Goal: Information Seeking & Learning: Check status

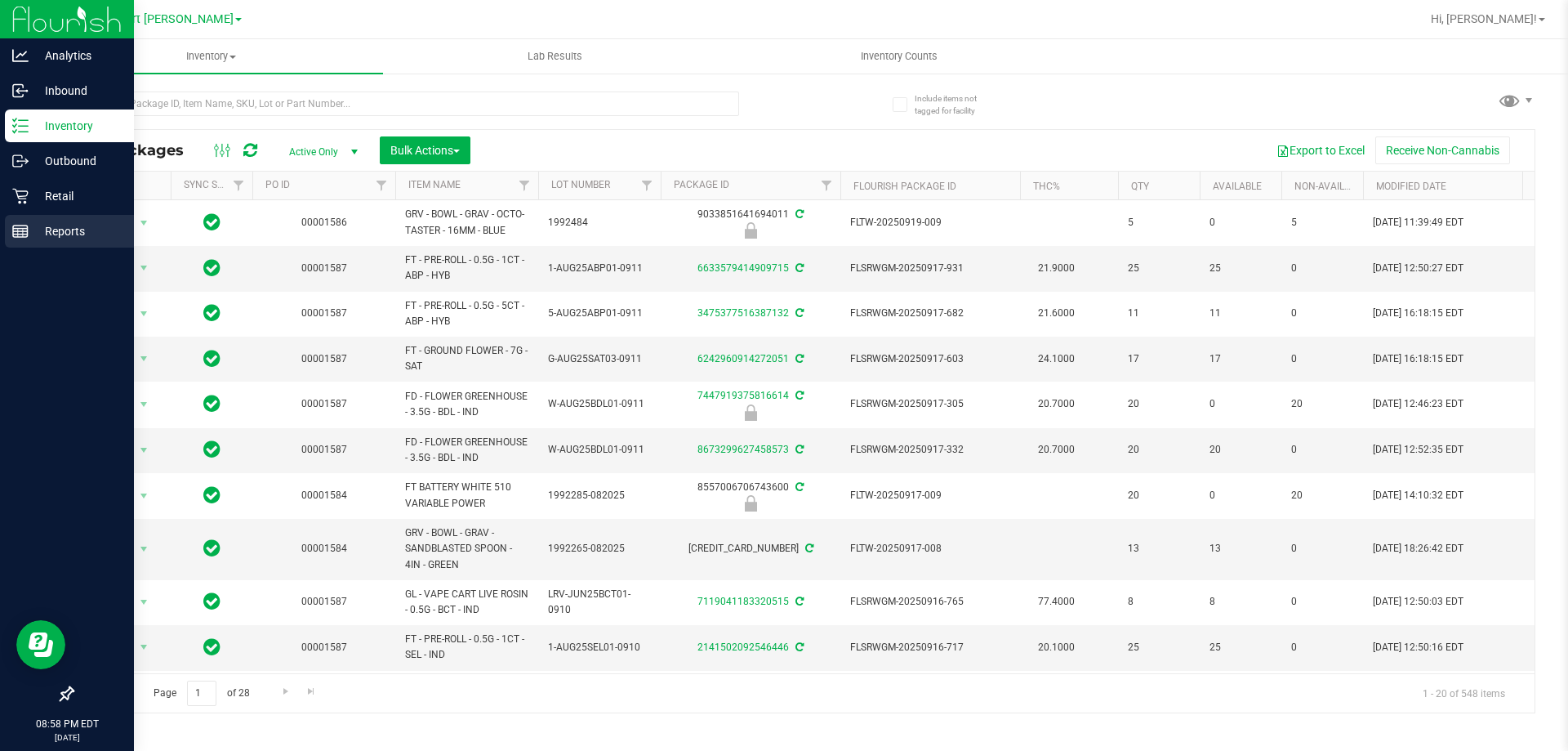
click at [18, 231] on line at bounding box center [19, 231] width 14 height 0
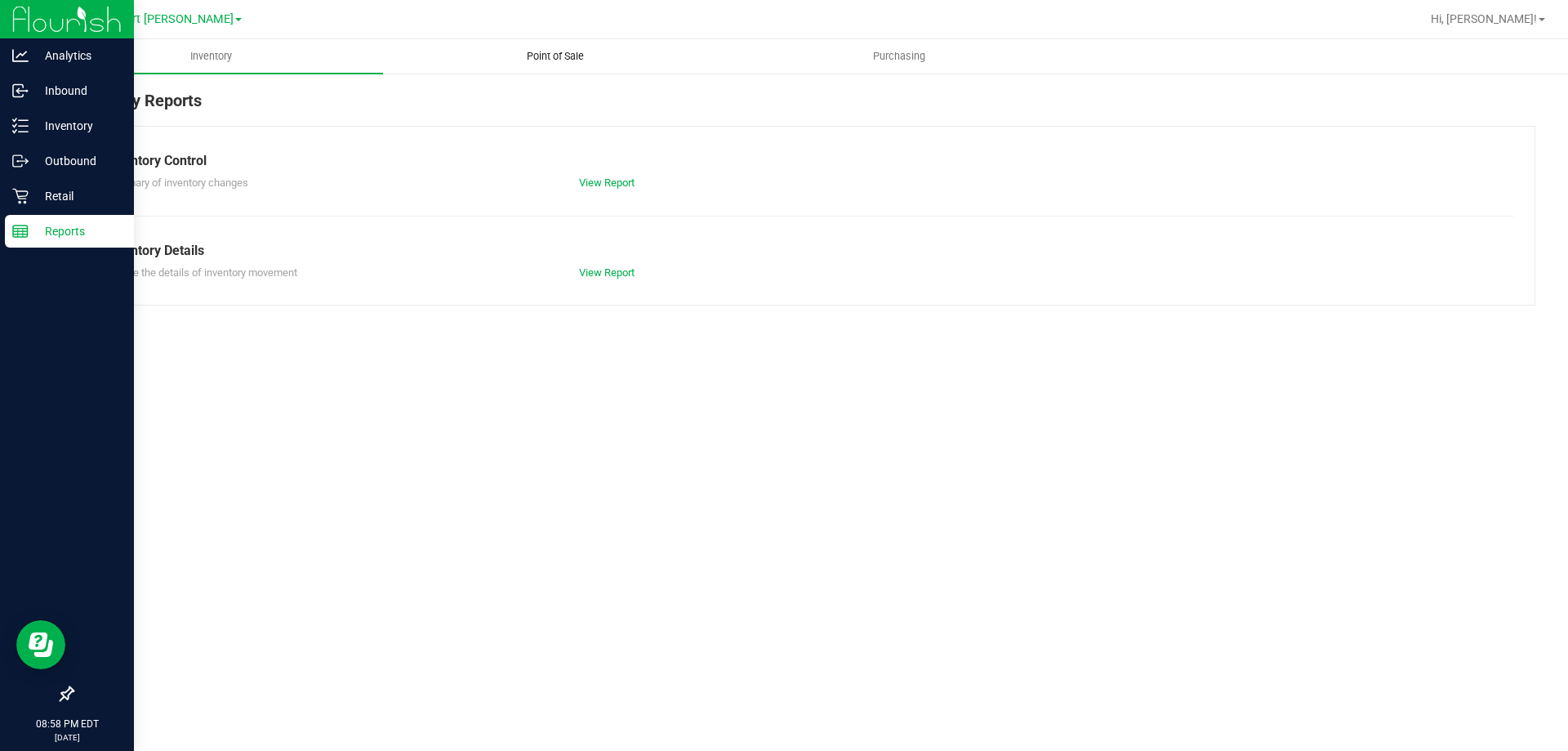
click at [566, 52] on span "Point of Sale" at bounding box center [555, 56] width 102 height 14
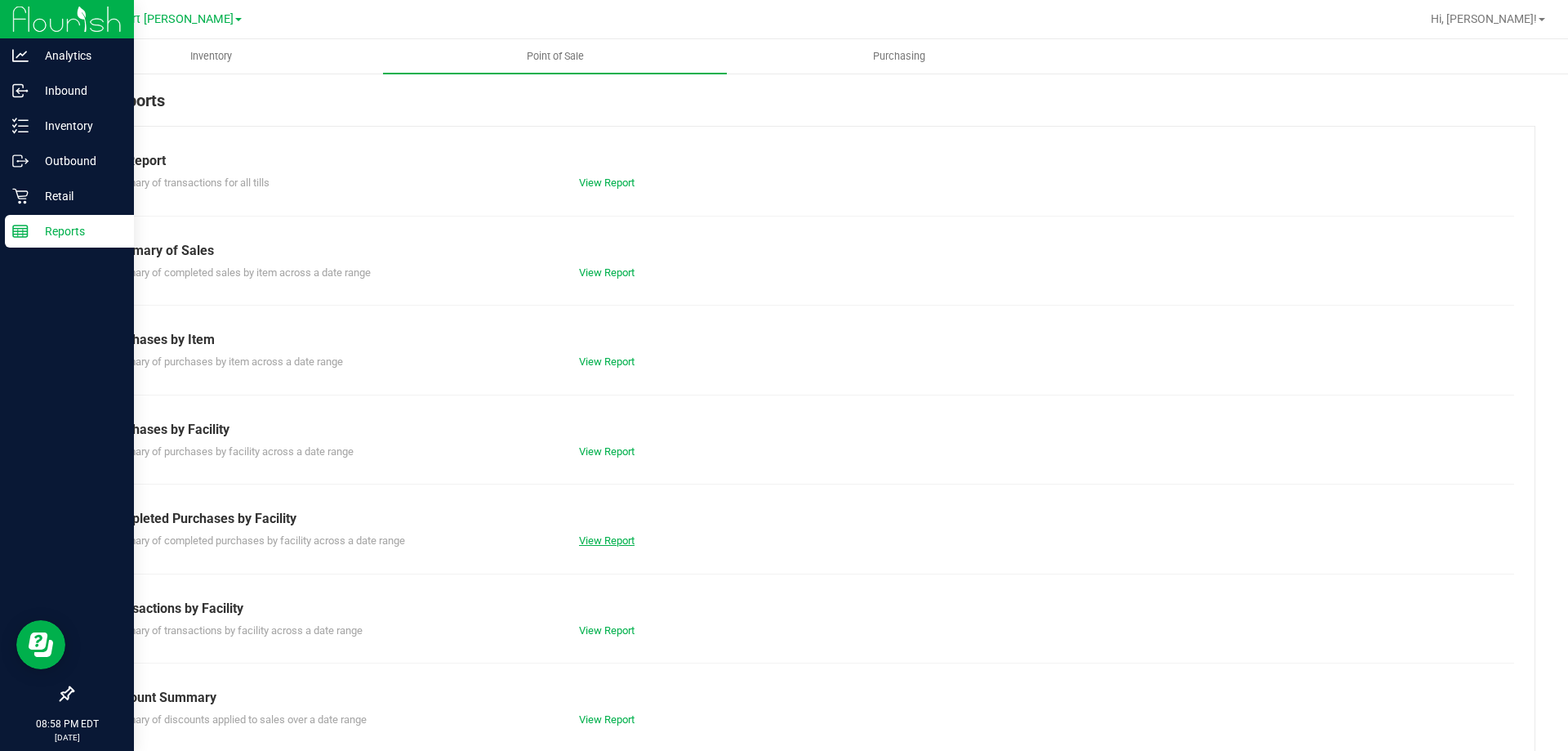
click at [602, 541] on link "View Report" at bounding box center [607, 540] width 56 height 12
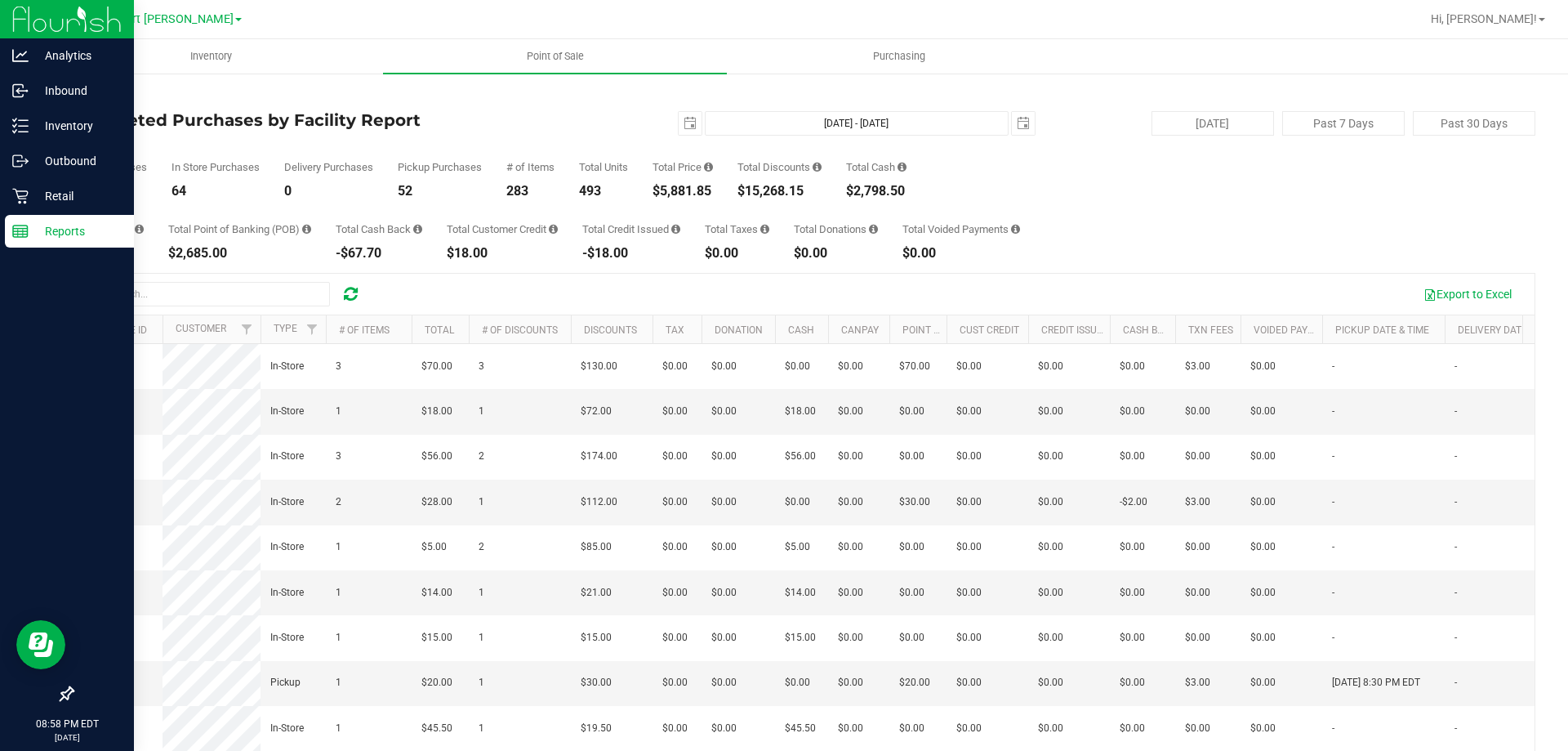
drag, startPoint x: 664, startPoint y: 190, endPoint x: 714, endPoint y: 191, distance: 50.0
click at [712, 191] on div "$5,881.85" at bounding box center [682, 191] width 60 height 13
copy div "5,881.85"
click at [684, 126] on span "select" at bounding box center [690, 123] width 13 height 13
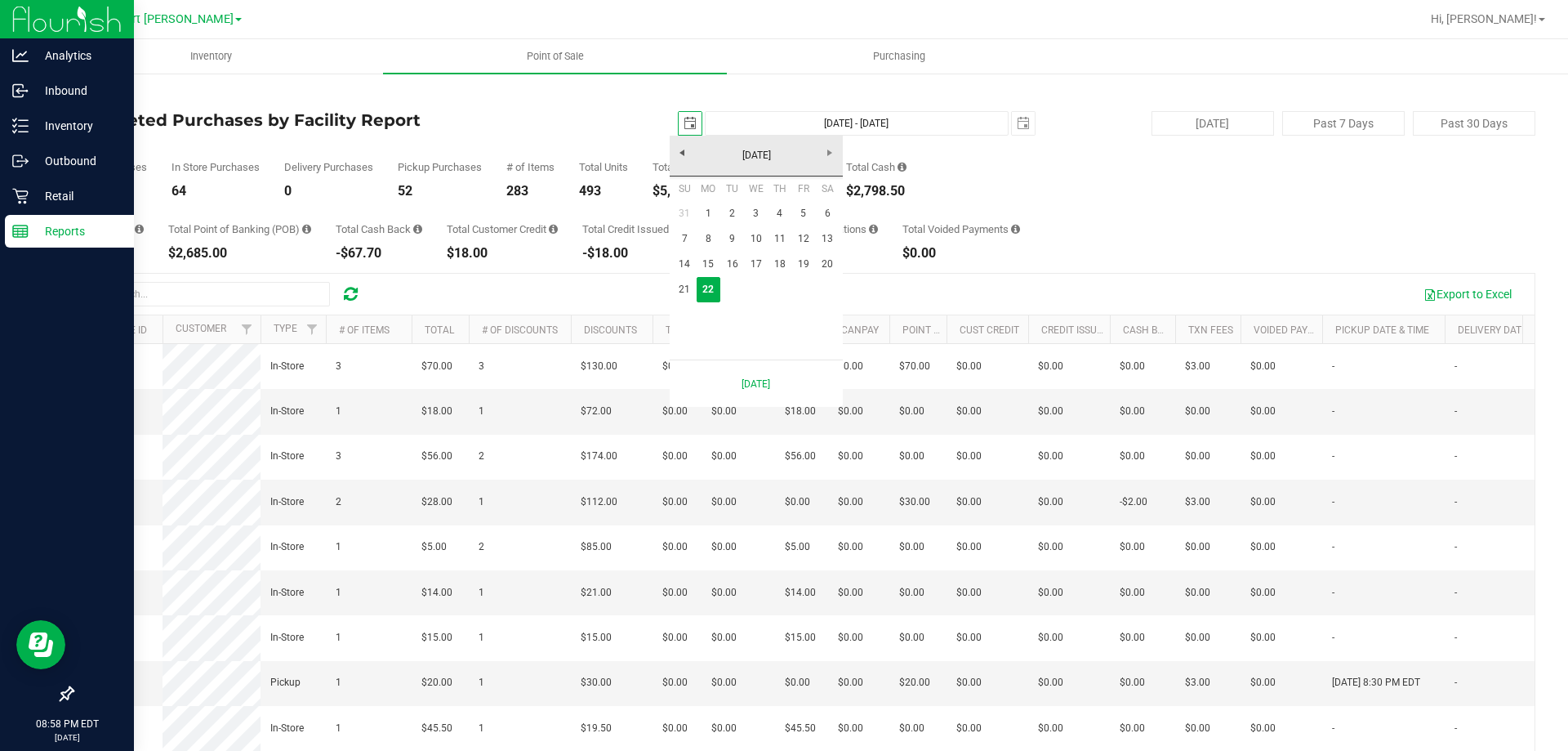
scroll to position [0, 41]
click at [699, 212] on link "1" at bounding box center [708, 213] width 24 height 25
type input "2025-09-01"
type input "Sep 1, 2025 - Sep 22, 2025"
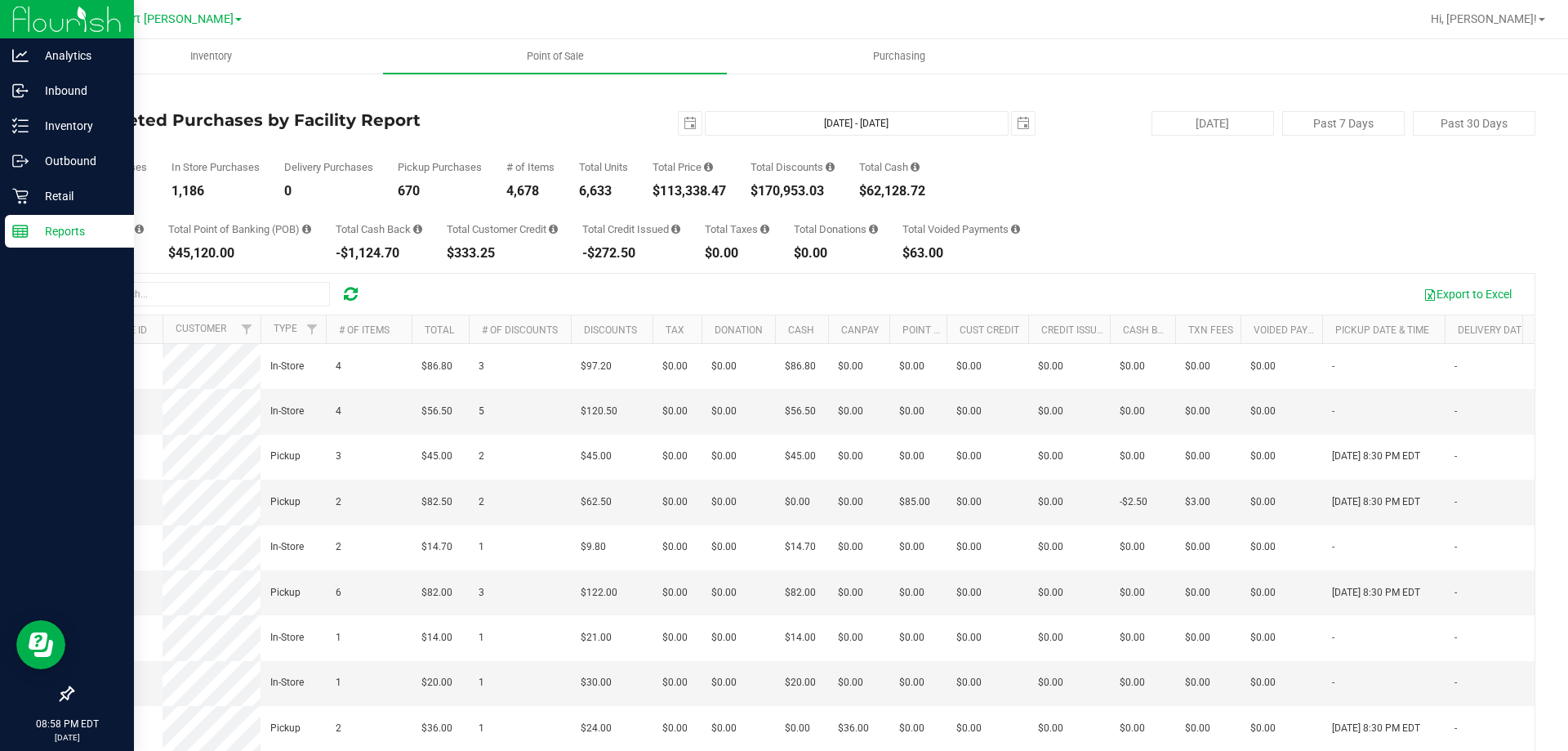
drag, startPoint x: 665, startPoint y: 190, endPoint x: 732, endPoint y: 189, distance: 67.0
click at [732, 189] on div "Total Purchases 1,856 In Store Purchases 1,186 Delivery Purchases 0 Pickup Purc…" at bounding box center [803, 166] width 1463 height 62
copy div "113,338.47"
click at [684, 124] on span "select" at bounding box center [690, 123] width 13 height 13
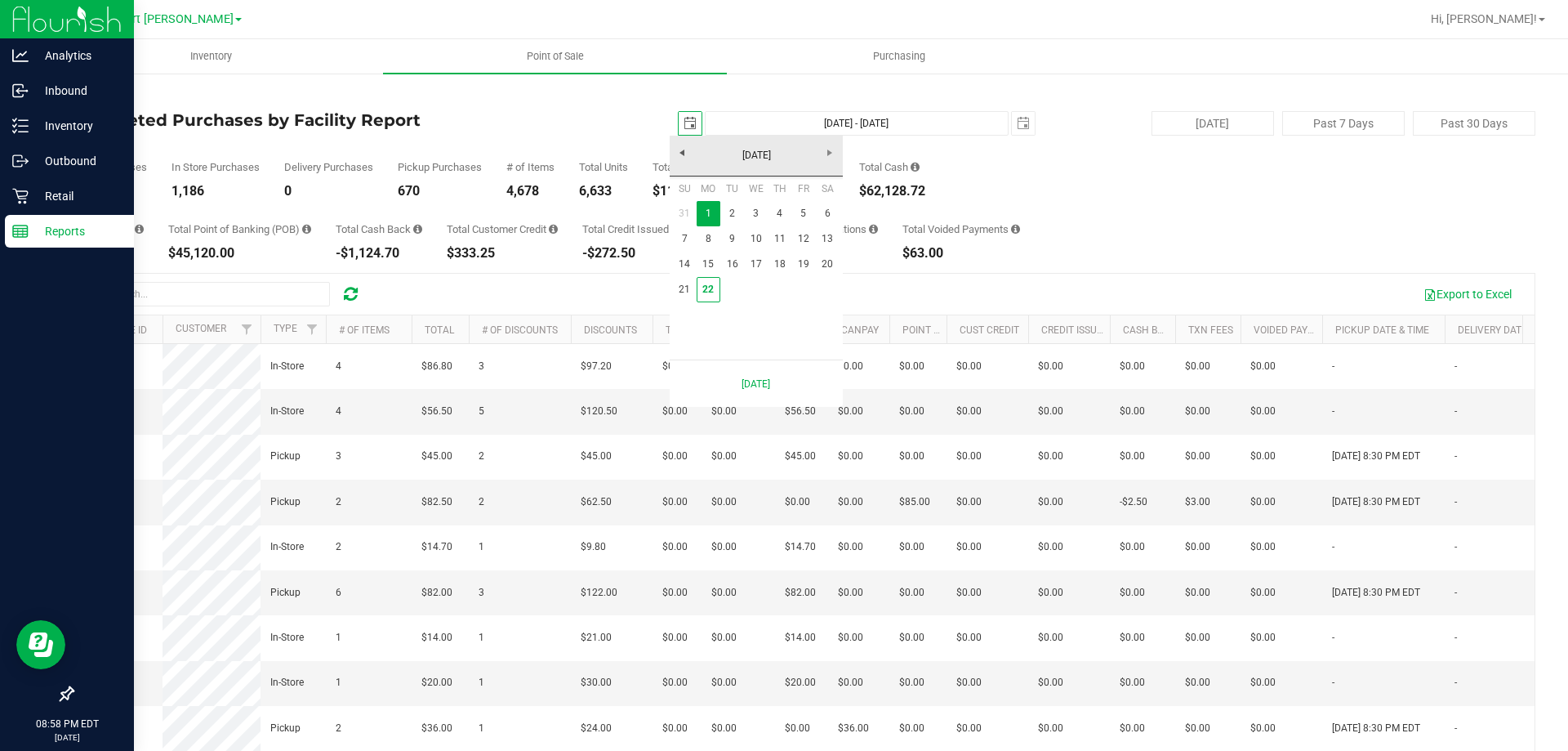
scroll to position [0, 41]
click at [713, 288] on link "22" at bounding box center [708, 290] width 24 height 25
type input "2025-09-22"
type input "Sep 22, 2025 - Sep 22, 2025"
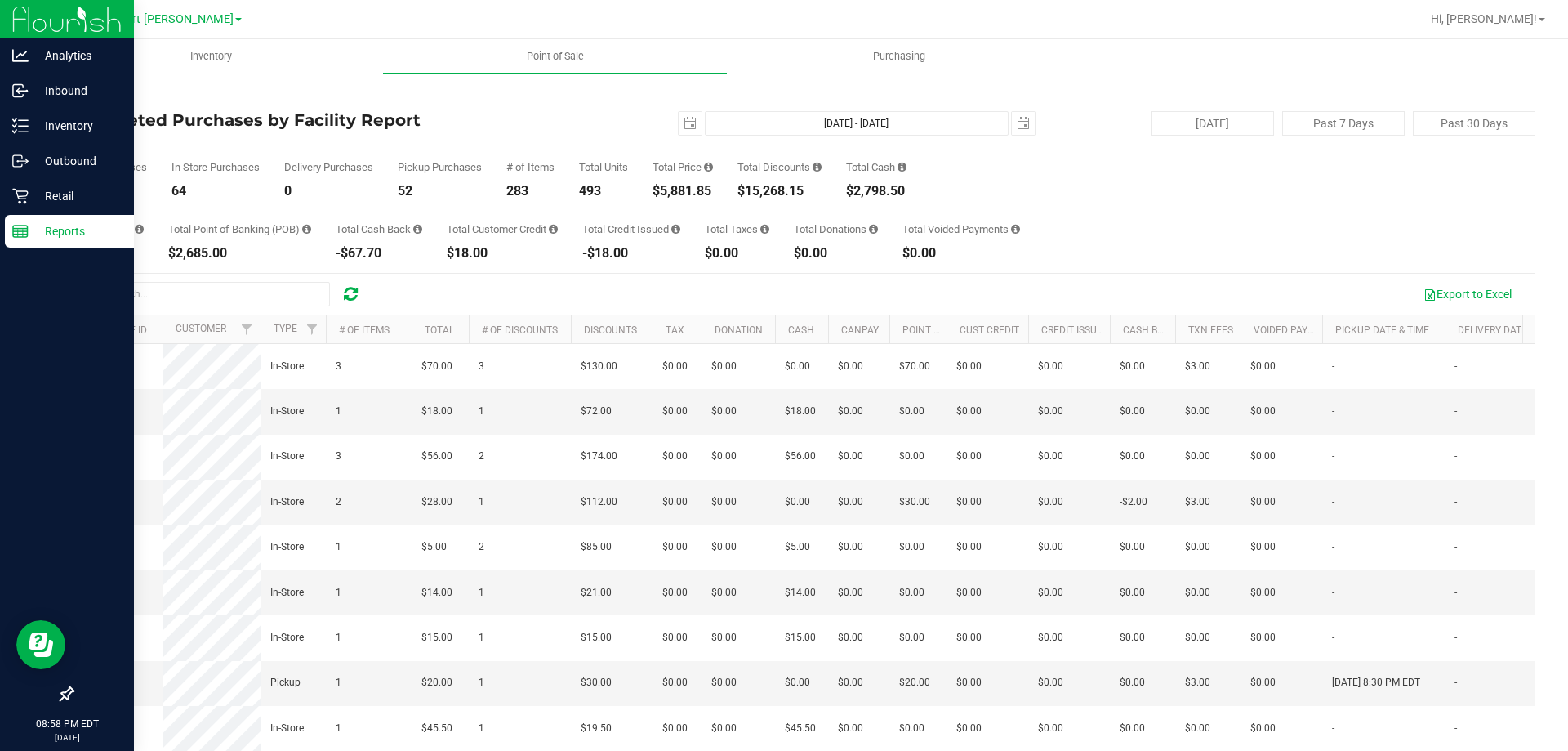
drag, startPoint x: 751, startPoint y: 192, endPoint x: 812, endPoint y: 193, distance: 61.0
click at [812, 193] on div "$15,268.15" at bounding box center [778, 191] width 84 height 13
copy div "15,268.15"
click at [48, 195] on p "Retail" at bounding box center [78, 196] width 98 height 19
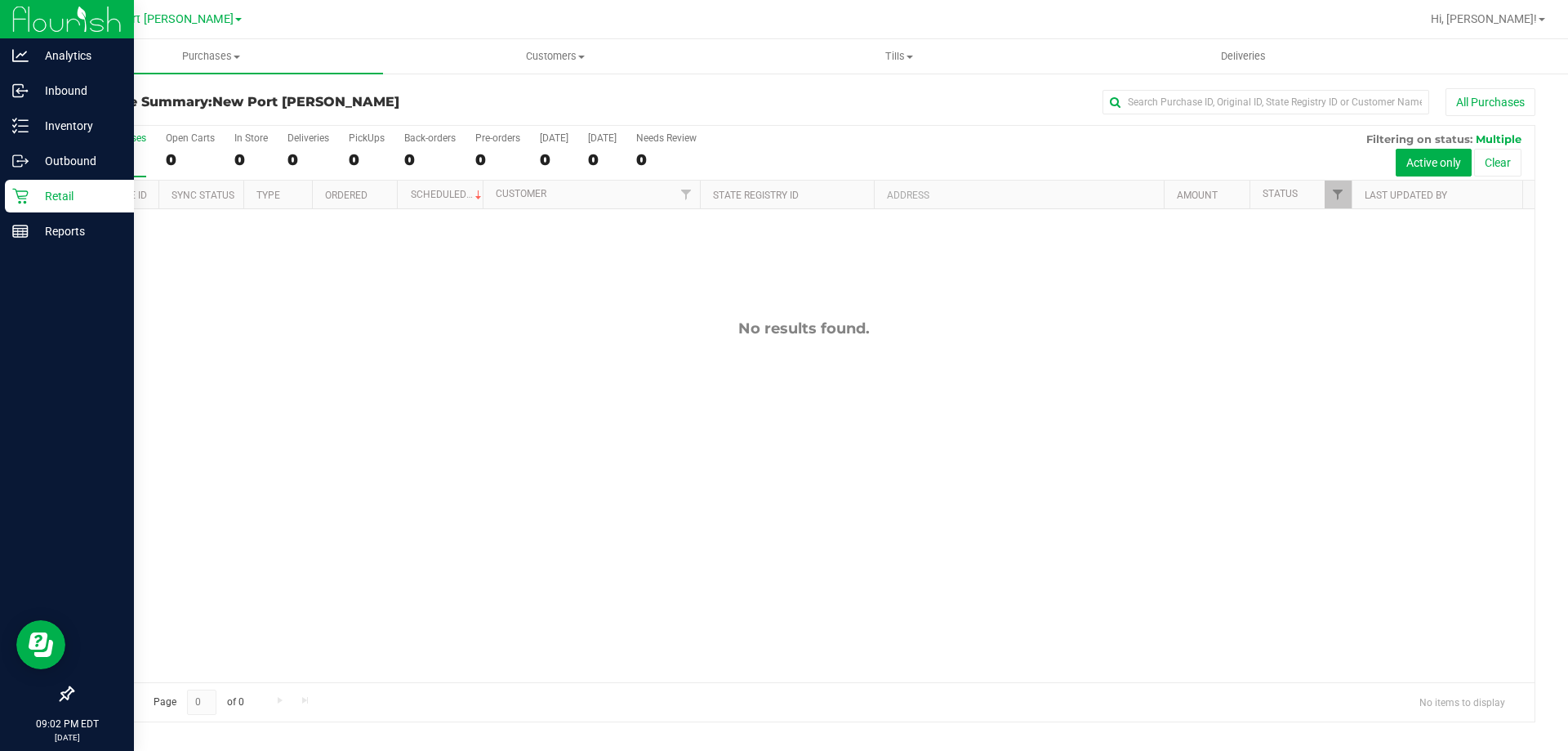
click at [14, 194] on icon at bounding box center [19, 196] width 16 height 16
